Goal: Transaction & Acquisition: Purchase product/service

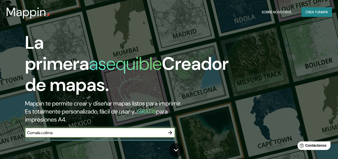
type input "Comala colima"
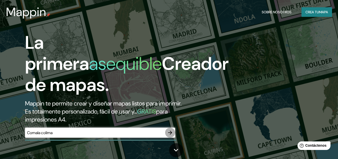
click at [172, 130] on icon "button" at bounding box center [170, 132] width 6 height 6
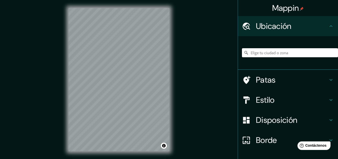
click at [267, 53] on input "Elige tu ciudad o zona" at bounding box center [290, 52] width 96 height 9
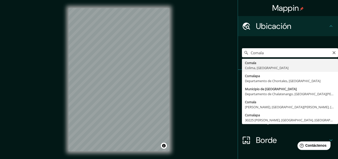
type input "Comala, [GEOGRAPHIC_DATA], [GEOGRAPHIC_DATA]"
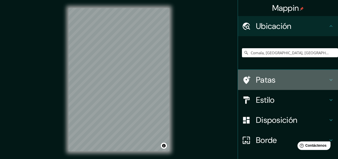
click at [328, 81] on icon at bounding box center [331, 80] width 6 height 6
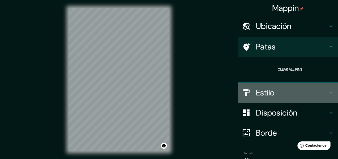
click at [332, 92] on div "Estilo" at bounding box center [288, 92] width 100 height 20
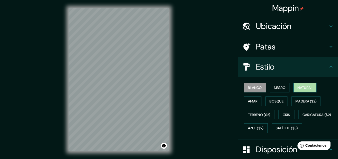
click at [301, 87] on font "Natural" at bounding box center [305, 87] width 15 height 5
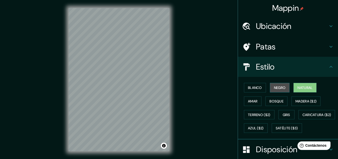
click at [278, 85] on font "Negro" at bounding box center [280, 87] width 12 height 7
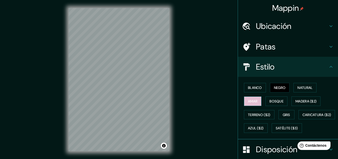
click at [248, 100] on font "Amar" at bounding box center [253, 101] width 10 height 5
click at [309, 86] on font "Natural" at bounding box center [305, 87] width 15 height 5
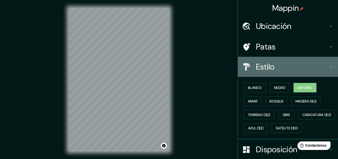
click at [330, 67] on icon at bounding box center [331, 67] width 6 height 6
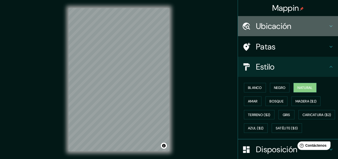
click at [326, 29] on div "Ubicación" at bounding box center [288, 26] width 100 height 20
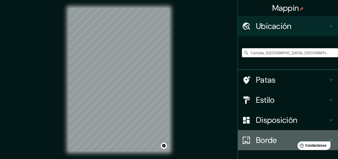
click at [328, 137] on icon at bounding box center [331, 140] width 6 height 6
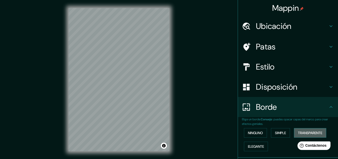
click at [302, 134] on font "Transparente" at bounding box center [310, 132] width 24 height 5
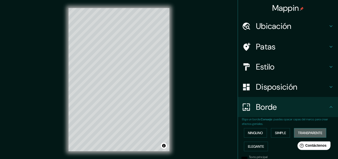
click at [302, 134] on font "Transparente" at bounding box center [310, 132] width 24 height 5
type input "193"
type input "32"
click at [252, 131] on font "Ninguno" at bounding box center [255, 132] width 15 height 5
